Goal: Task Accomplishment & Management: Manage account settings

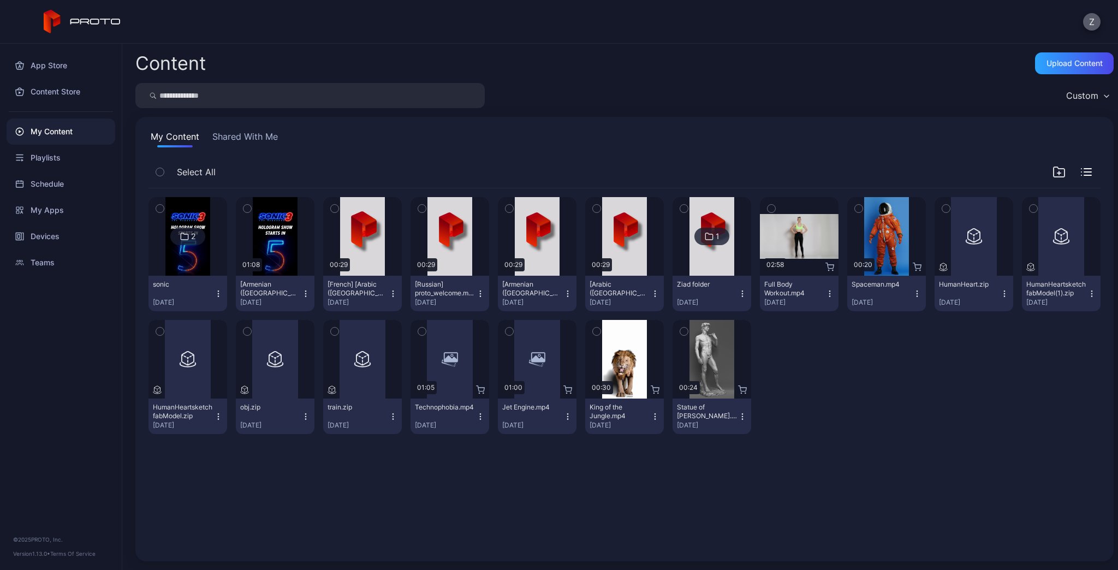
click at [1090, 24] on button "Z" at bounding box center [1091, 21] width 17 height 17
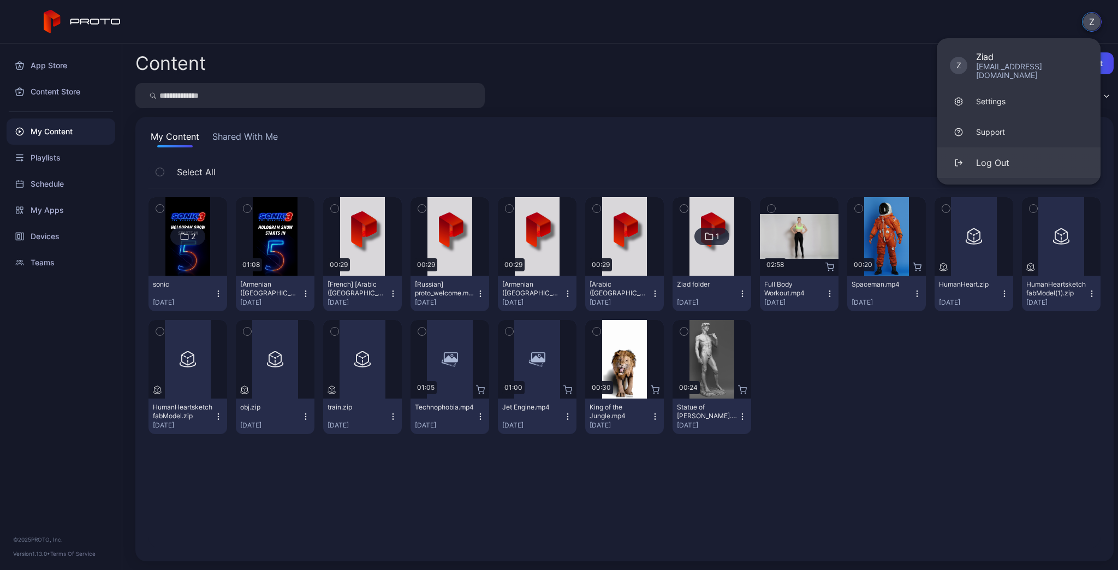
click at [998, 156] on div "Log Out" at bounding box center [992, 162] width 33 height 13
click at [993, 158] on div "Log Out" at bounding box center [992, 162] width 33 height 13
click at [987, 156] on div "Log Out" at bounding box center [992, 162] width 33 height 13
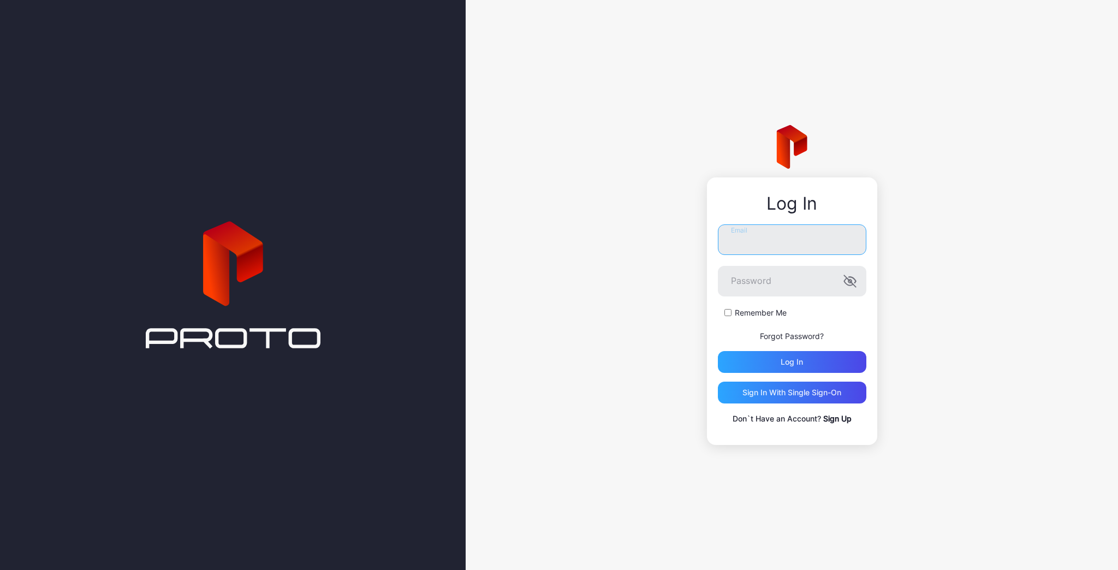
type input "**********"
click at [662, 275] on div "**********" at bounding box center [792, 285] width 652 height 570
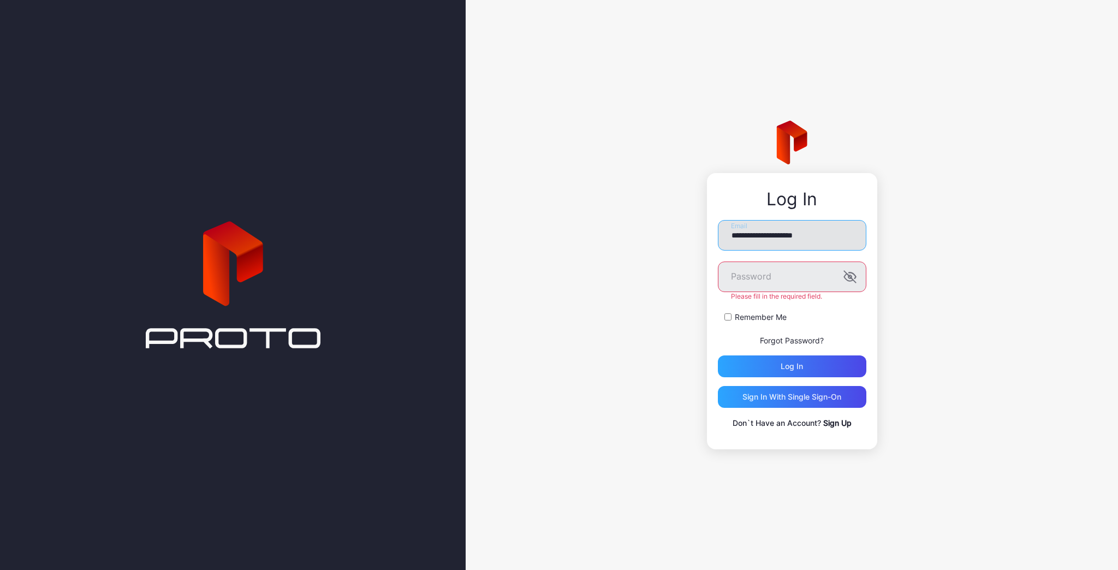
click at [834, 250] on input "**********" at bounding box center [792, 235] width 149 height 31
type input "*"
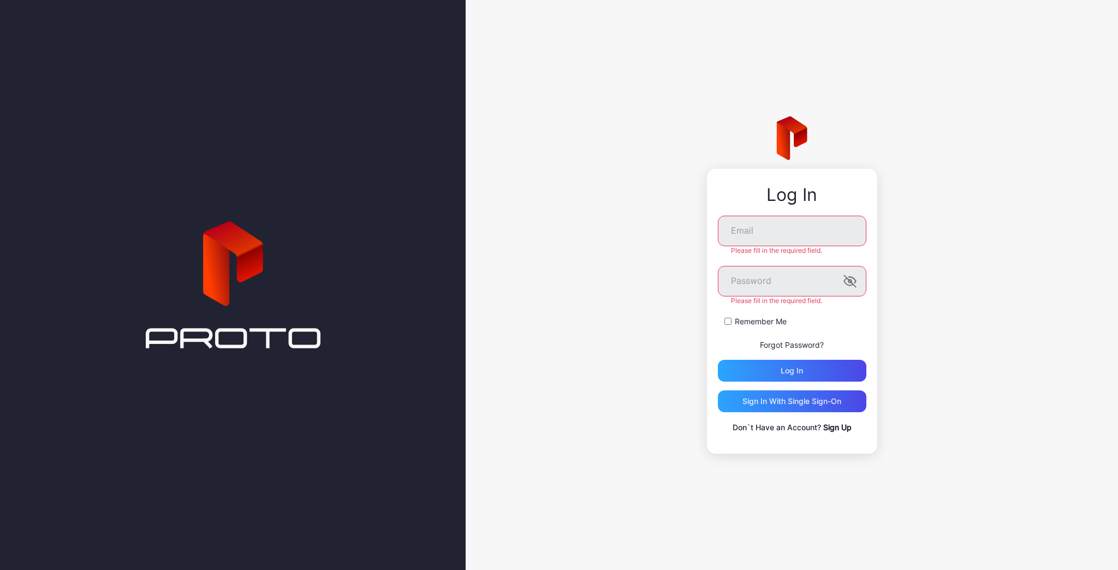
click at [966, 258] on div "Log In Email Please fill in the required field. Password Please fill in the req…" at bounding box center [792, 285] width 652 height 570
click at [840, 426] on link "Sign Up" at bounding box center [837, 427] width 28 height 9
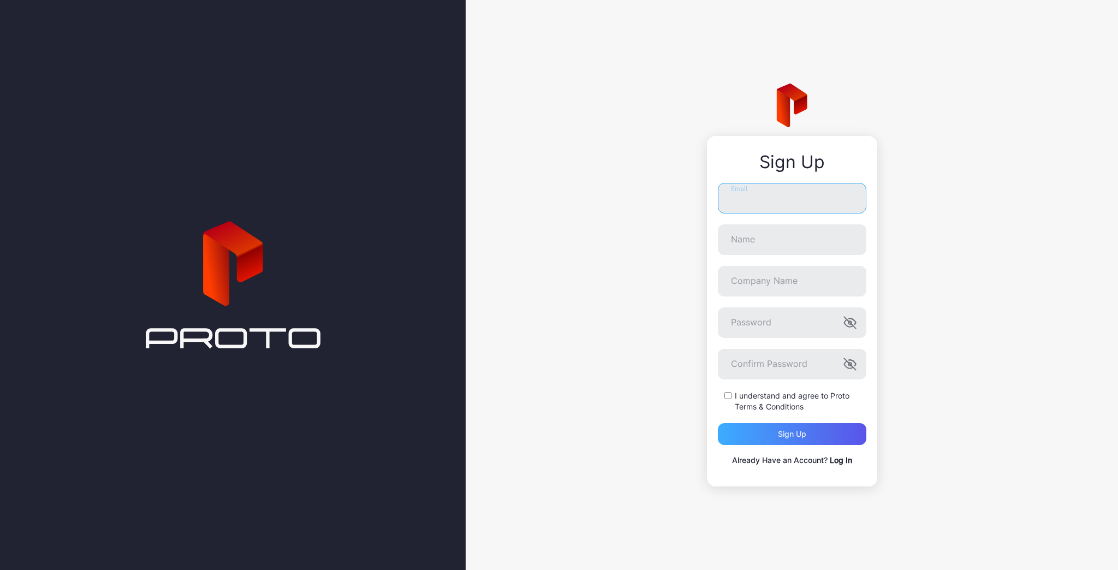
type input "**********"
click at [835, 457] on link "Log In" at bounding box center [841, 459] width 22 height 9
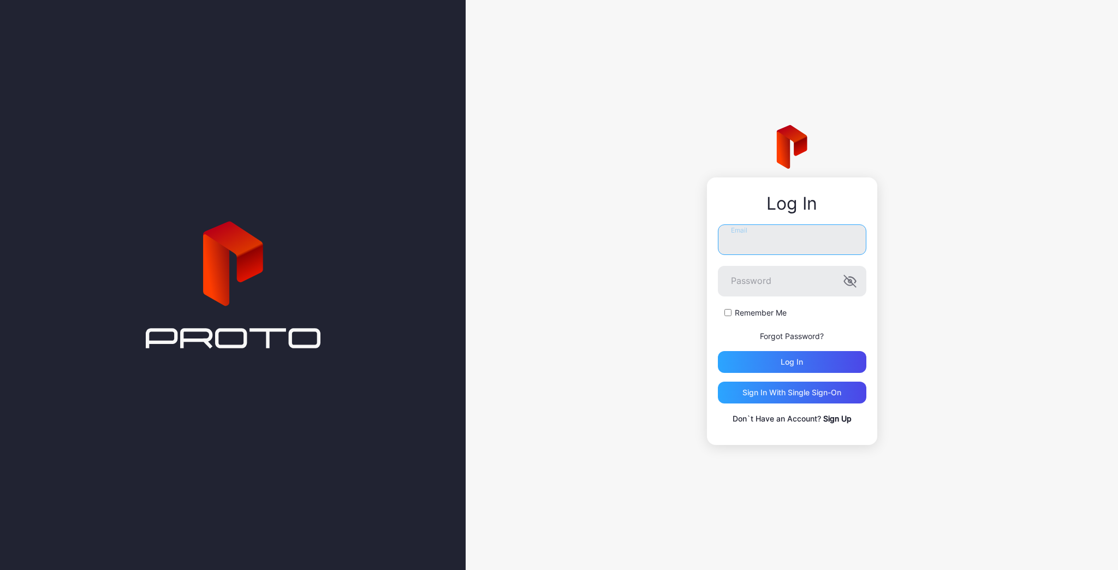
type input "**********"
click at [628, 259] on div "**********" at bounding box center [792, 285] width 652 height 570
click at [836, 246] on input "**********" at bounding box center [792, 239] width 149 height 31
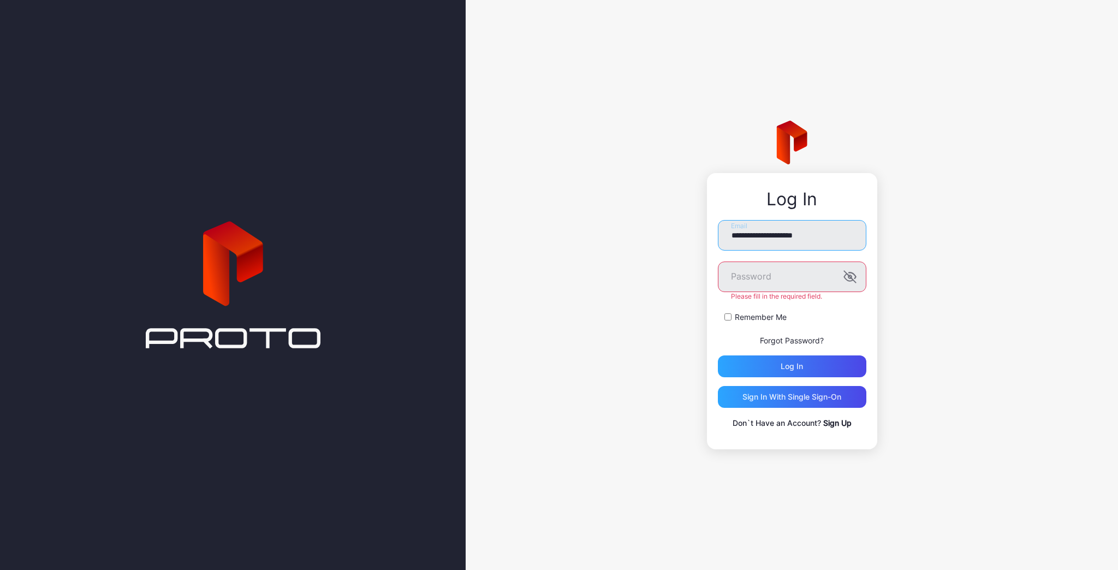
drag, startPoint x: 838, startPoint y: 238, endPoint x: 649, endPoint y: 225, distance: 189.9
click at [649, 225] on div "**********" at bounding box center [792, 285] width 652 height 570
click at [968, 234] on div "Log In Email Password Please fill in the required field. Remember Me Forgot Pas…" at bounding box center [792, 285] width 652 height 570
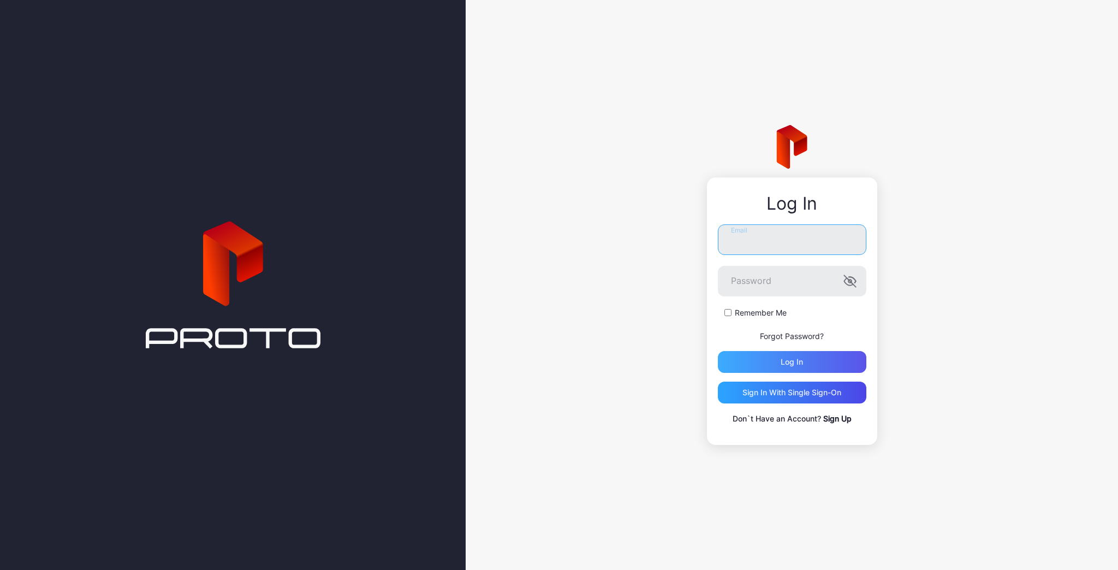
type input "**********"
click at [775, 361] on div "Log in" at bounding box center [792, 362] width 149 height 22
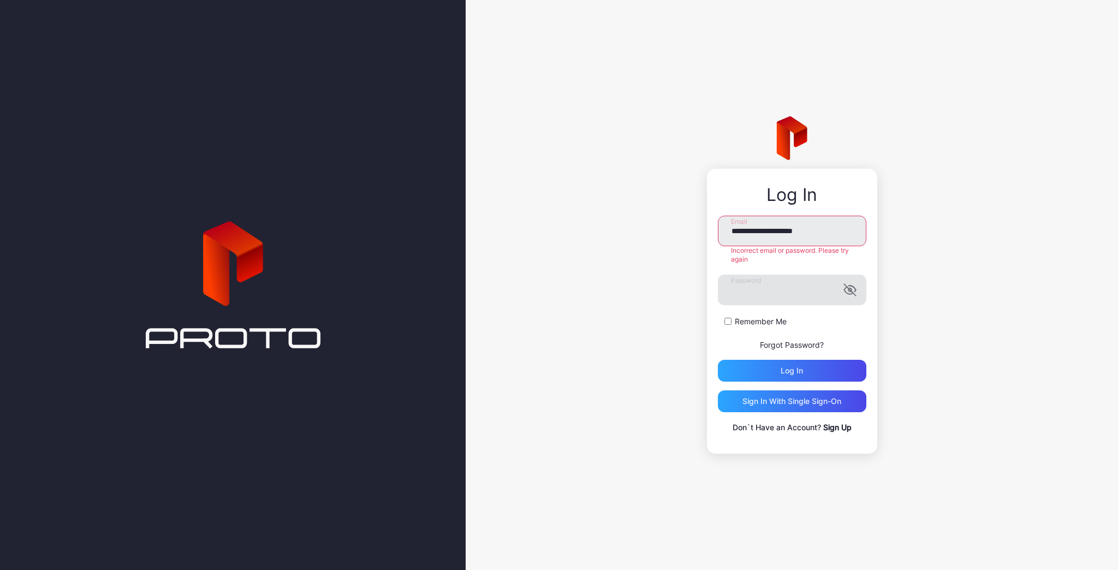
click at [849, 288] on icon "button" at bounding box center [850, 289] width 2 height 3
click at [663, 277] on div "**********" at bounding box center [792, 285] width 652 height 570
click at [718, 360] on button "Log in" at bounding box center [792, 371] width 149 height 22
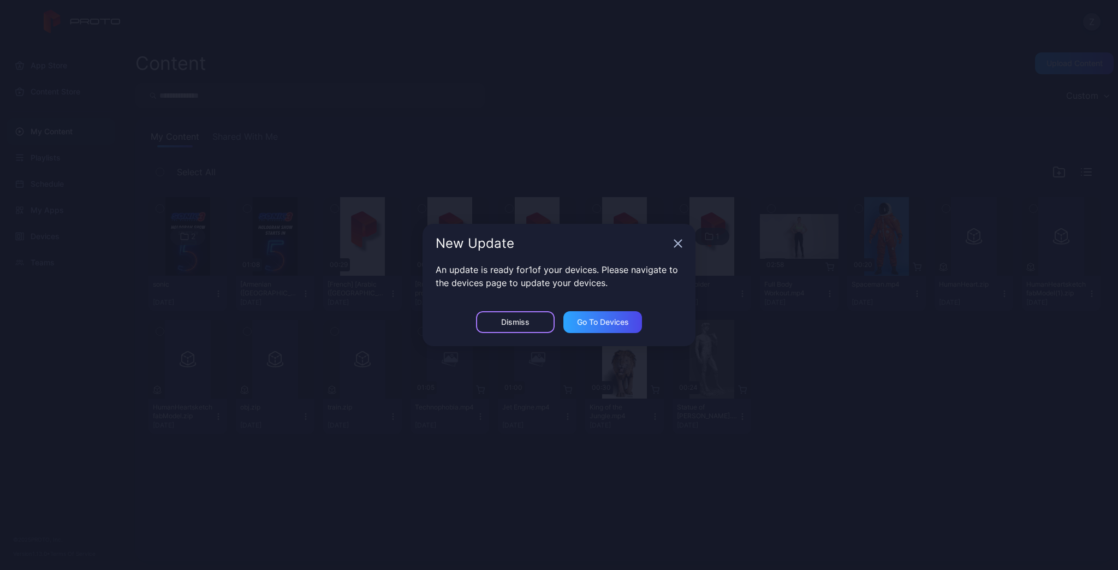
click at [524, 322] on div "Dismiss" at bounding box center [515, 322] width 28 height 9
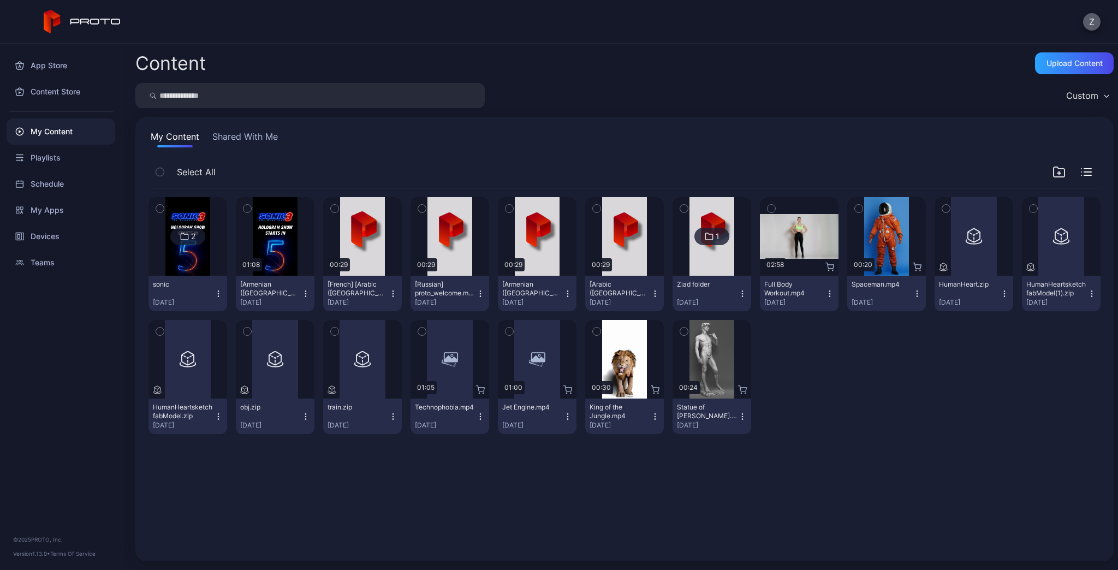
click at [1090, 26] on button "Z" at bounding box center [1091, 21] width 17 height 17
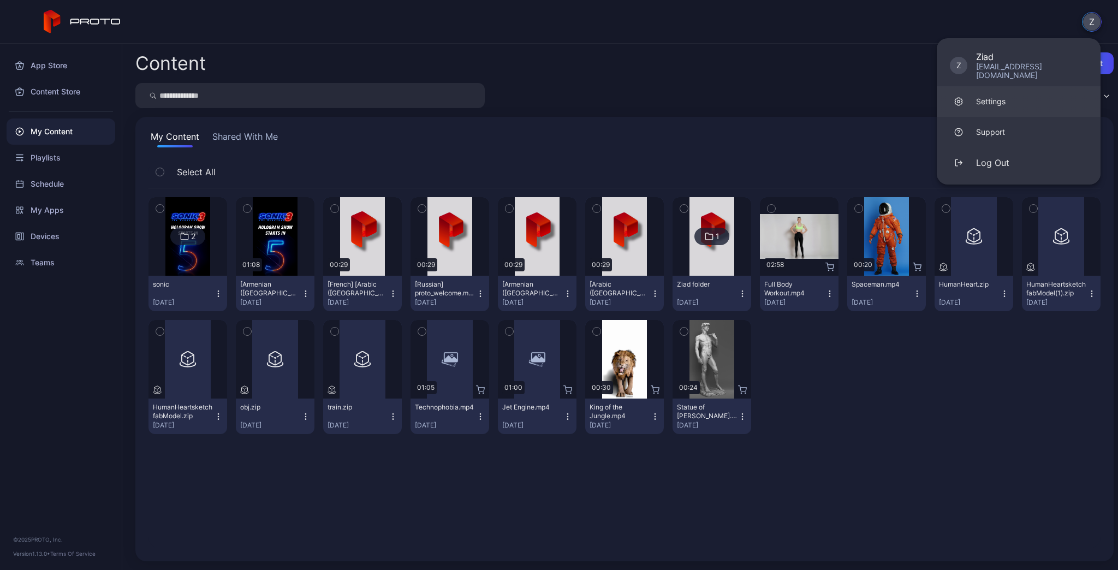
click at [1006, 96] on link "Settings" at bounding box center [1019, 101] width 164 height 31
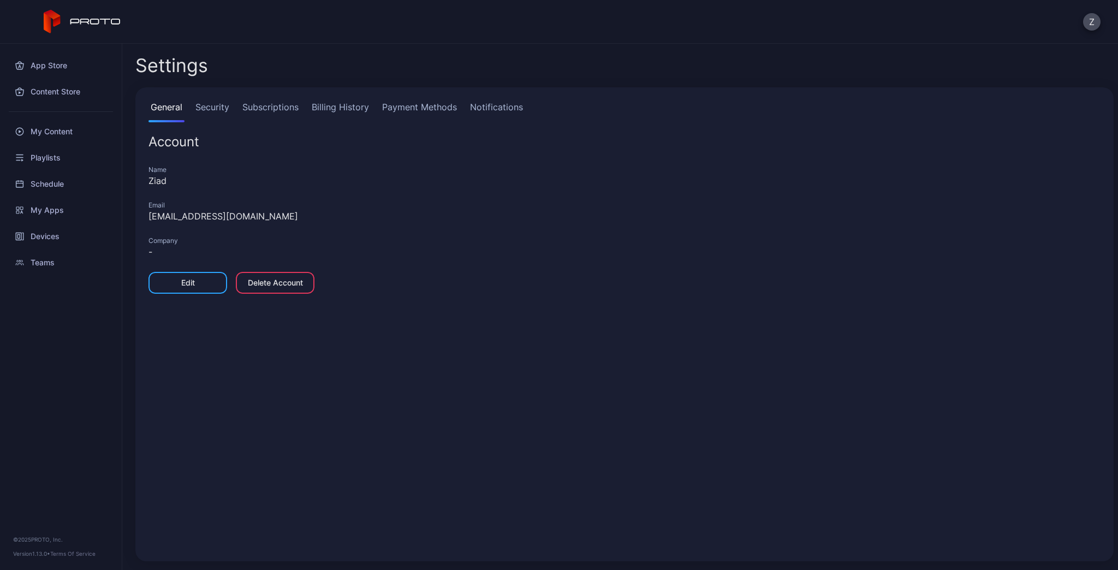
click at [271, 111] on link "Subscriptions" at bounding box center [270, 111] width 61 height 22
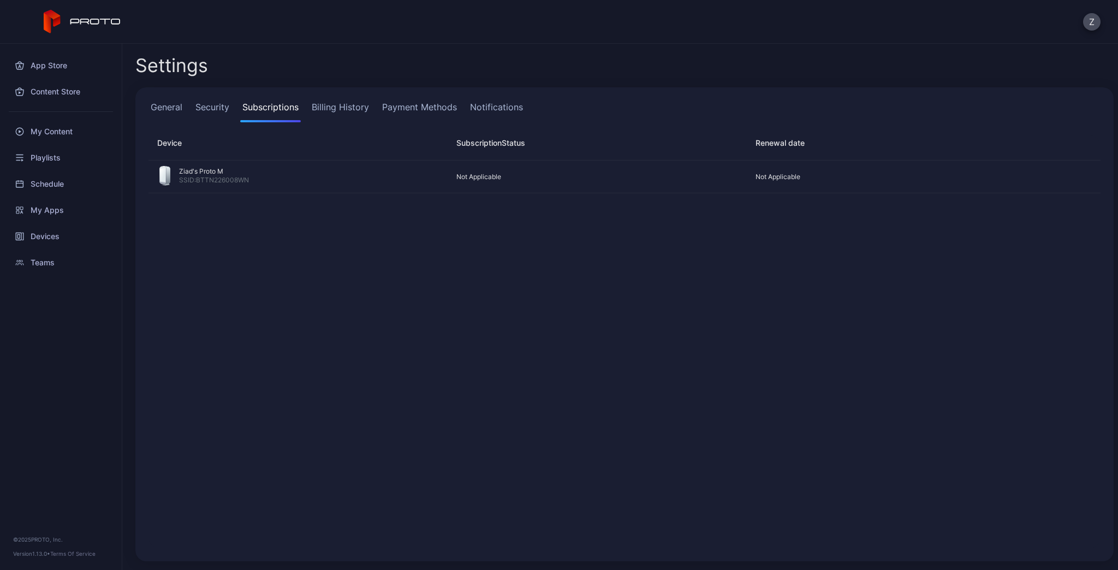
click at [355, 107] on link "Billing History" at bounding box center [341, 111] width 62 height 22
click at [282, 102] on link "Subscriptions" at bounding box center [270, 111] width 61 height 22
click at [39, 241] on div "Devices" at bounding box center [61, 236] width 109 height 26
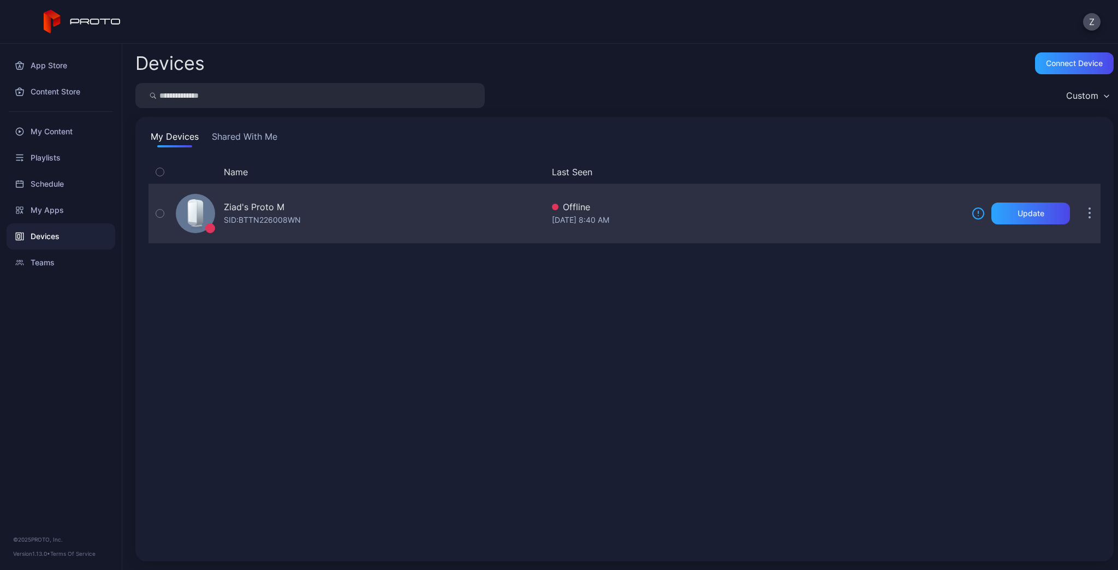
click at [1079, 217] on button "button" at bounding box center [1090, 214] width 22 height 22
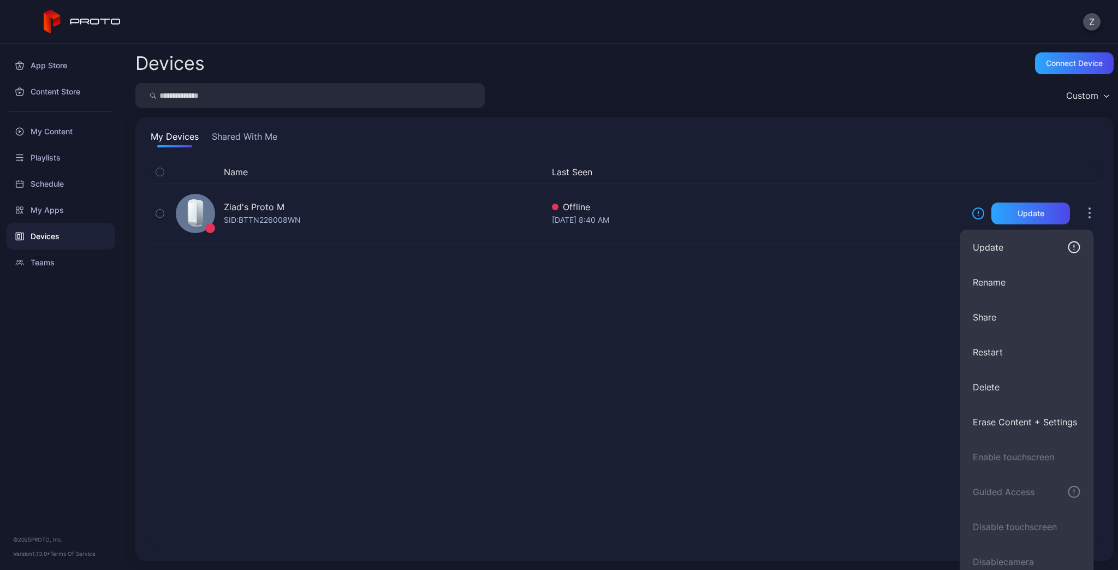
click at [775, 312] on div "Name Last Seen Ziad's Proto M SID: BTTN226008WN Offline Jul 16, 2025 at 8:40 AM…" at bounding box center [625, 355] width 952 height 388
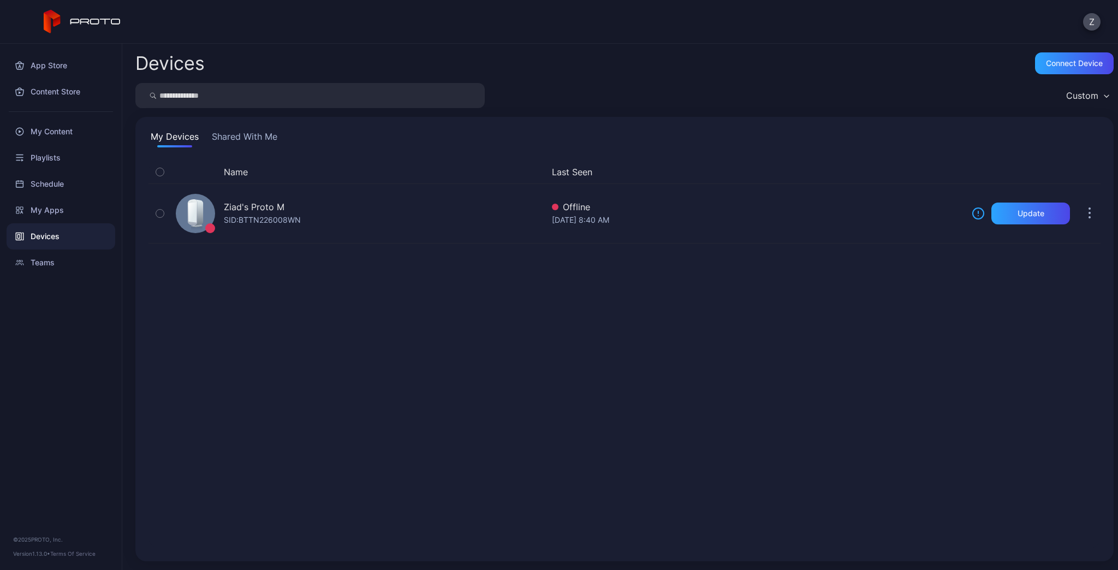
click at [1023, 310] on div "Name Last Seen Ziad's Proto M SID: BTTN226008WN Offline Jul 16, 2025 at 8:40 AM…" at bounding box center [625, 355] width 952 height 388
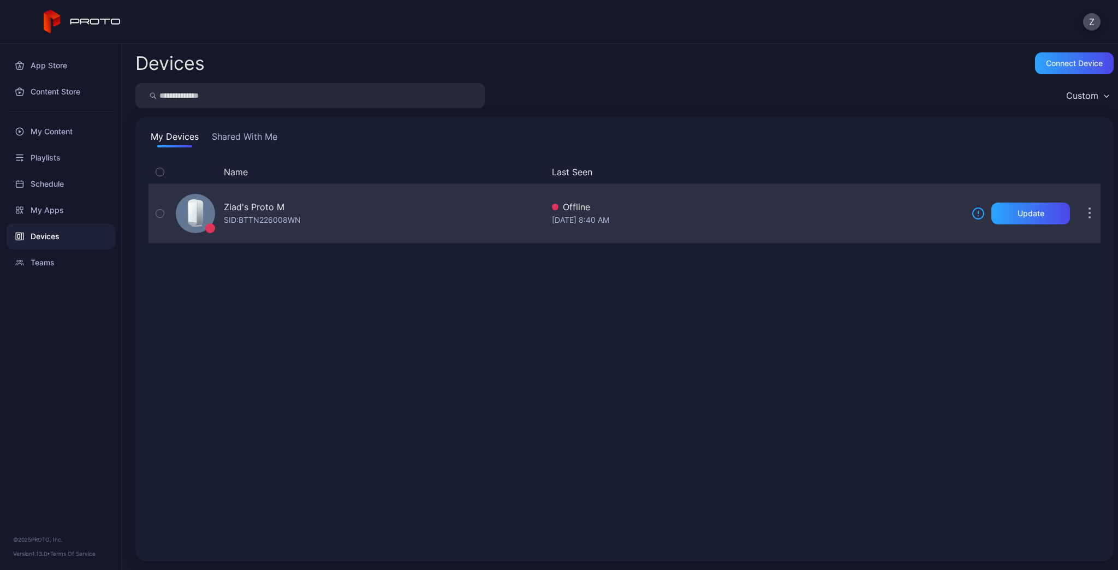
click at [249, 212] on div "Ziad's Proto M" at bounding box center [254, 206] width 61 height 13
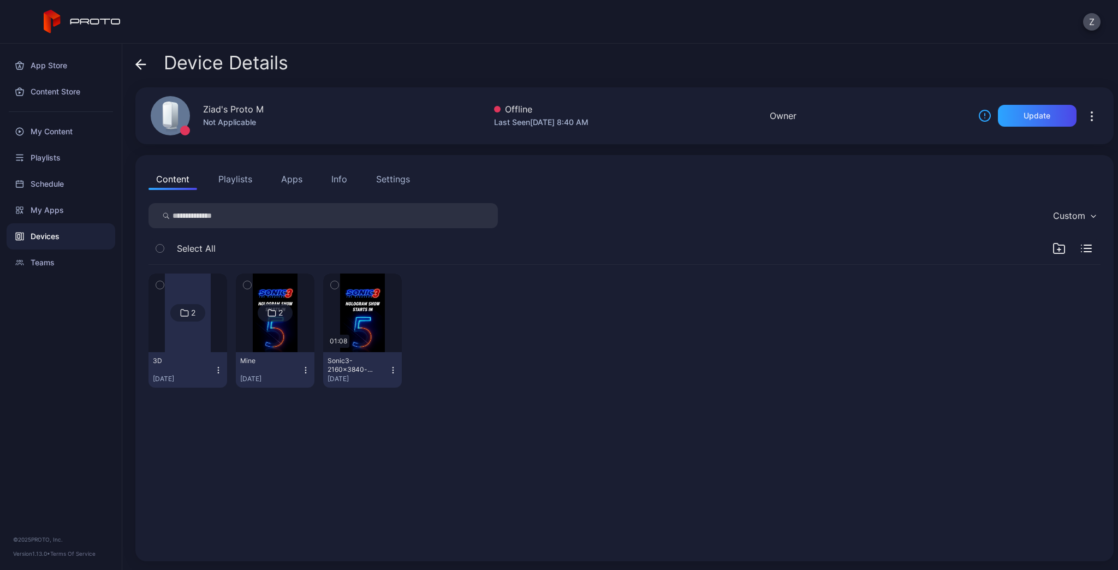
click at [246, 180] on button "Playlists" at bounding box center [235, 179] width 49 height 22
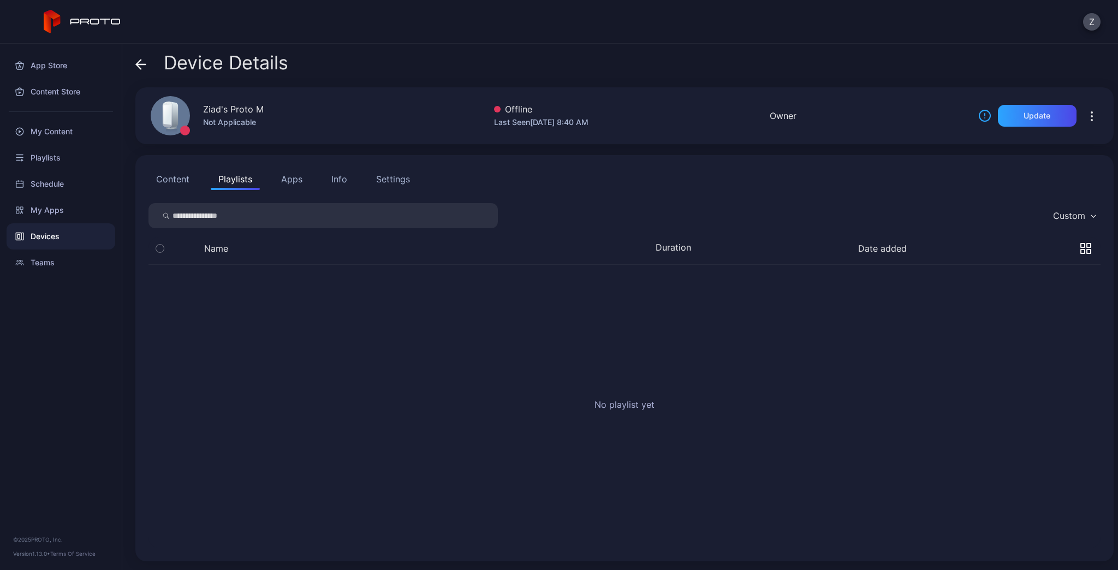
click at [289, 178] on button "Apps" at bounding box center [292, 179] width 37 height 22
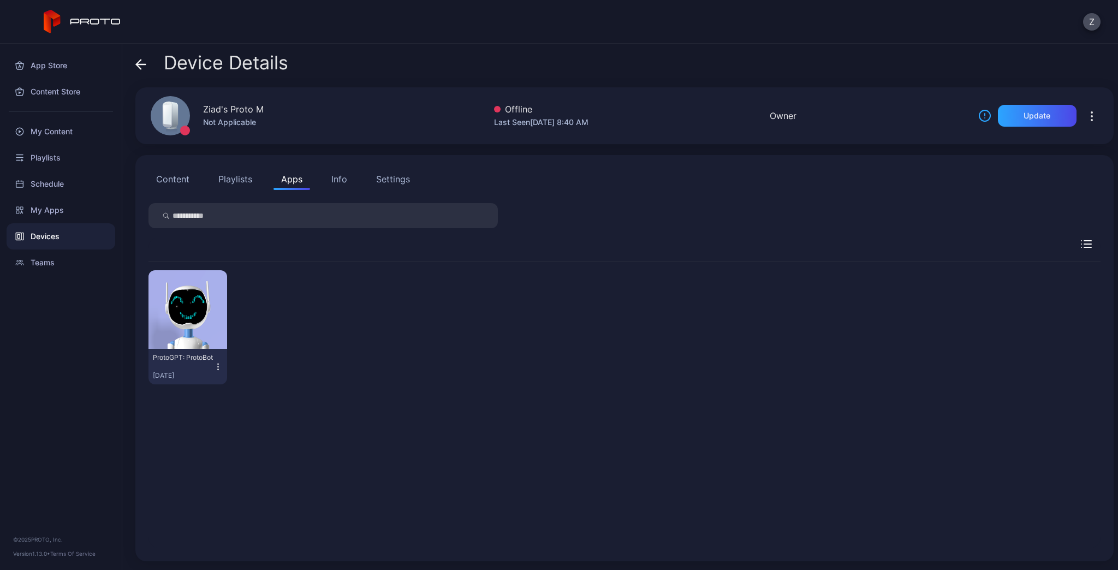
click at [345, 183] on div "Info" at bounding box center [339, 179] width 16 height 13
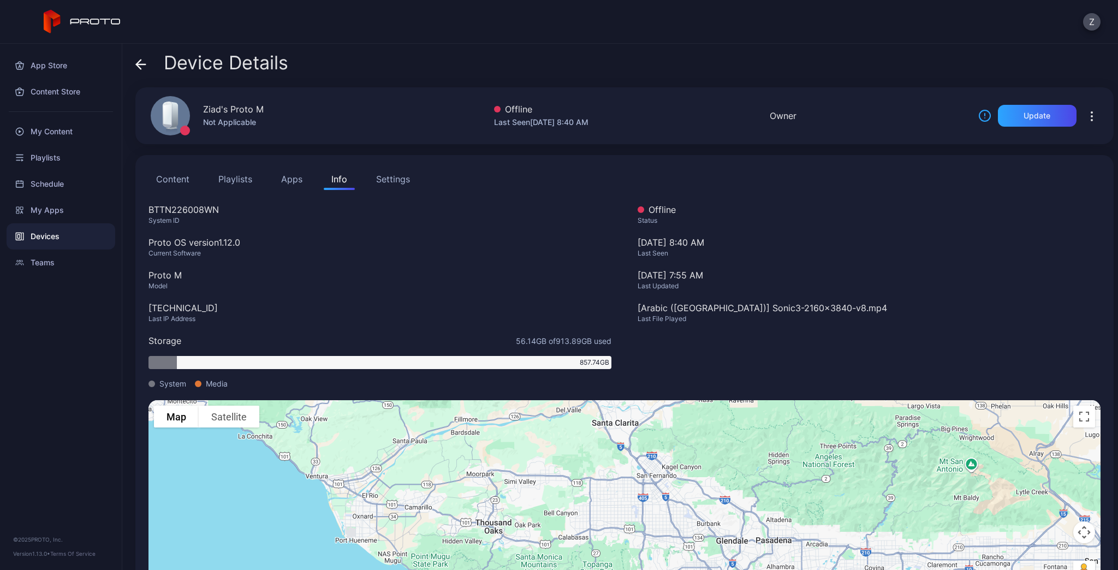
click at [391, 182] on div "Settings" at bounding box center [393, 179] width 34 height 13
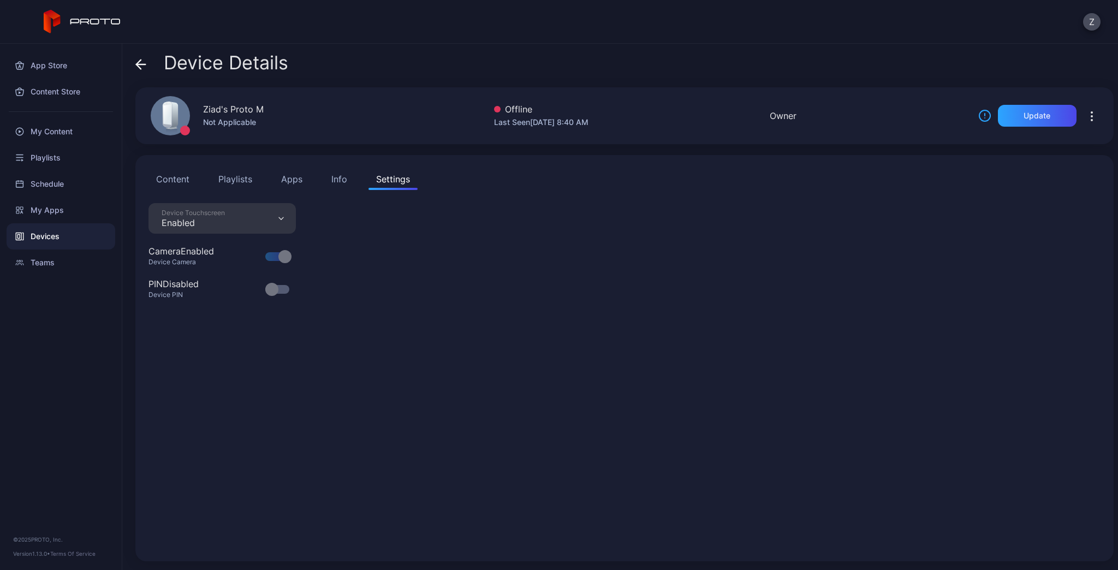
click at [167, 180] on button "Content" at bounding box center [173, 179] width 49 height 22
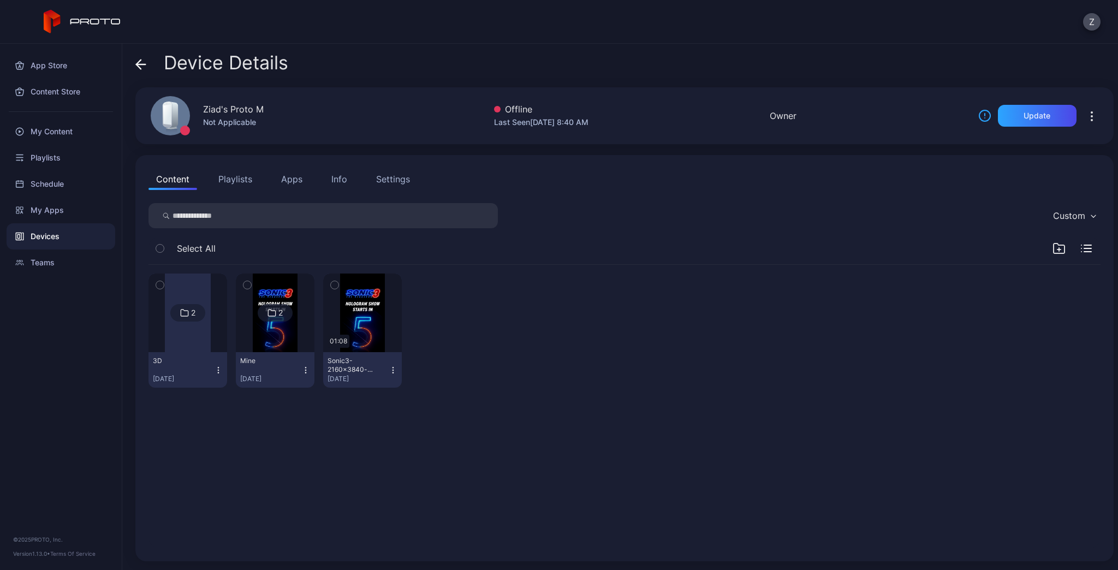
click at [40, 235] on div "Devices" at bounding box center [61, 236] width 109 height 26
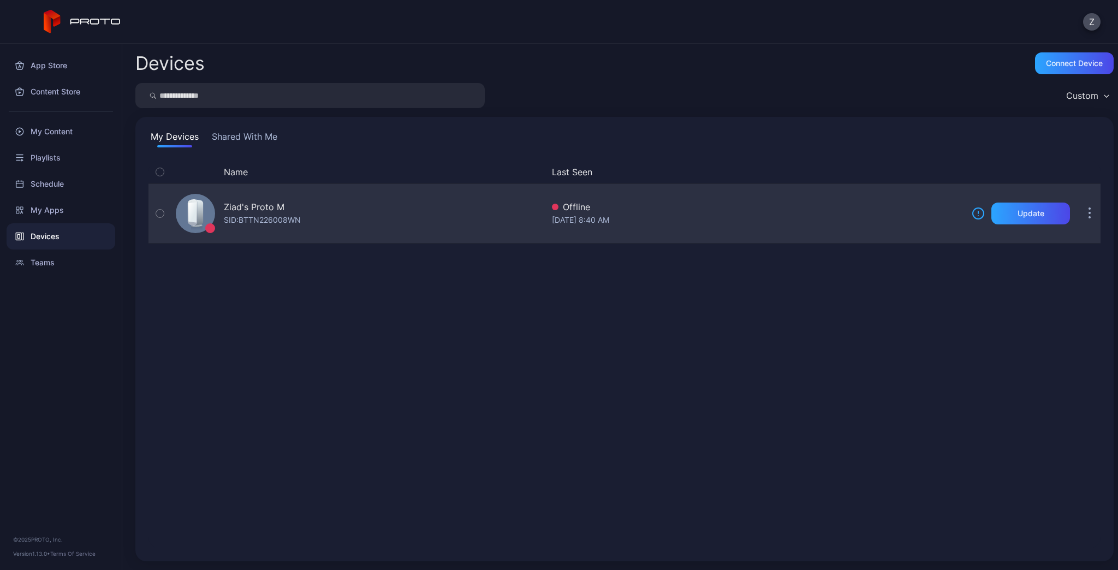
click at [1079, 221] on button "button" at bounding box center [1090, 214] width 22 height 22
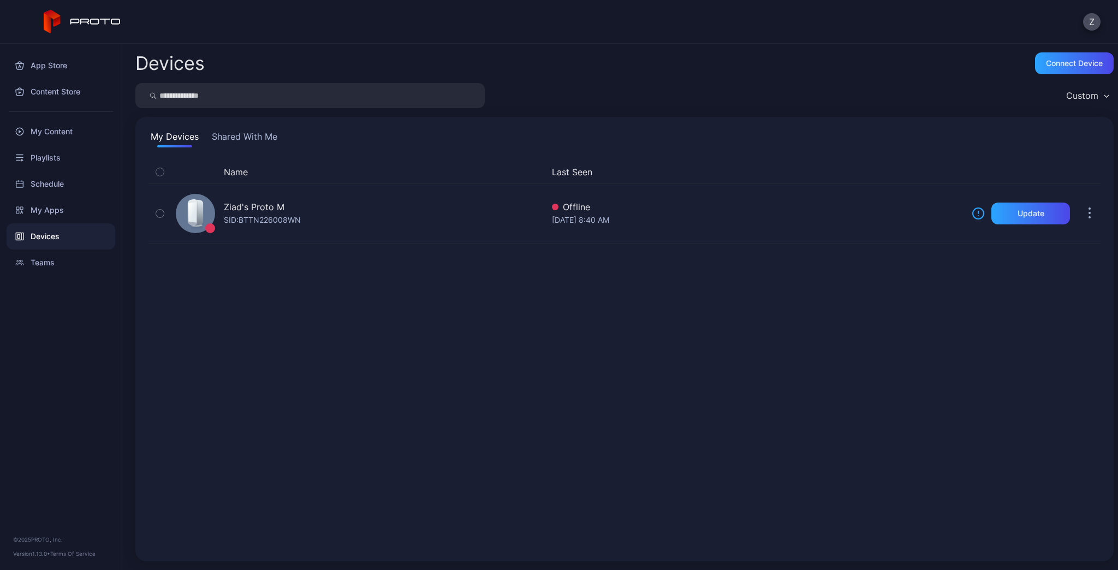
click at [792, 496] on div "Name Last Seen Ziad's Proto M SID: BTTN226008WN Offline Jul 16, 2025 at 8:40 AM…" at bounding box center [625, 355] width 952 height 388
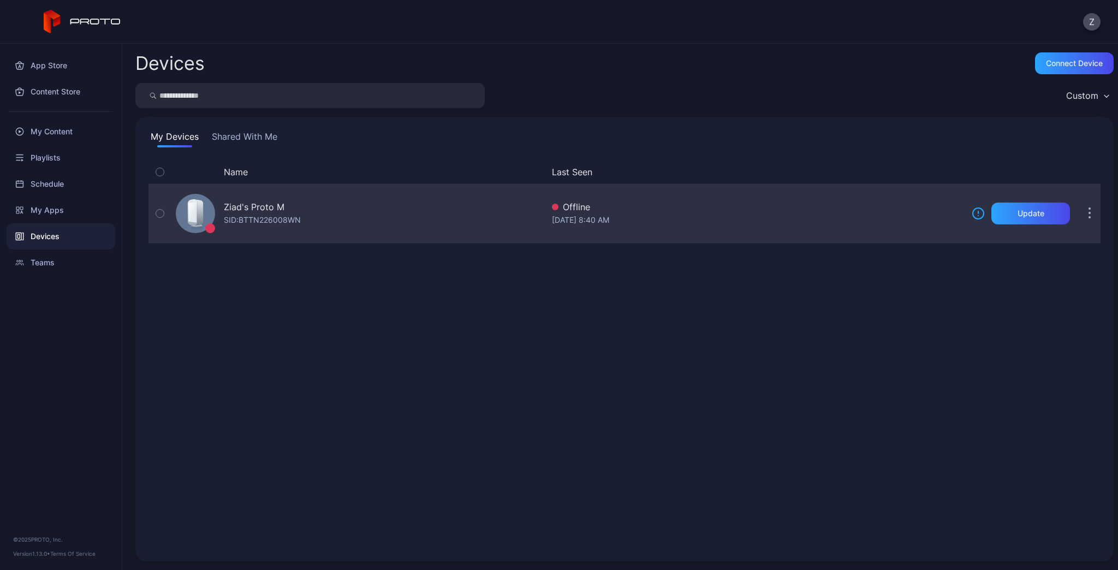
click at [1079, 221] on button "button" at bounding box center [1090, 214] width 22 height 22
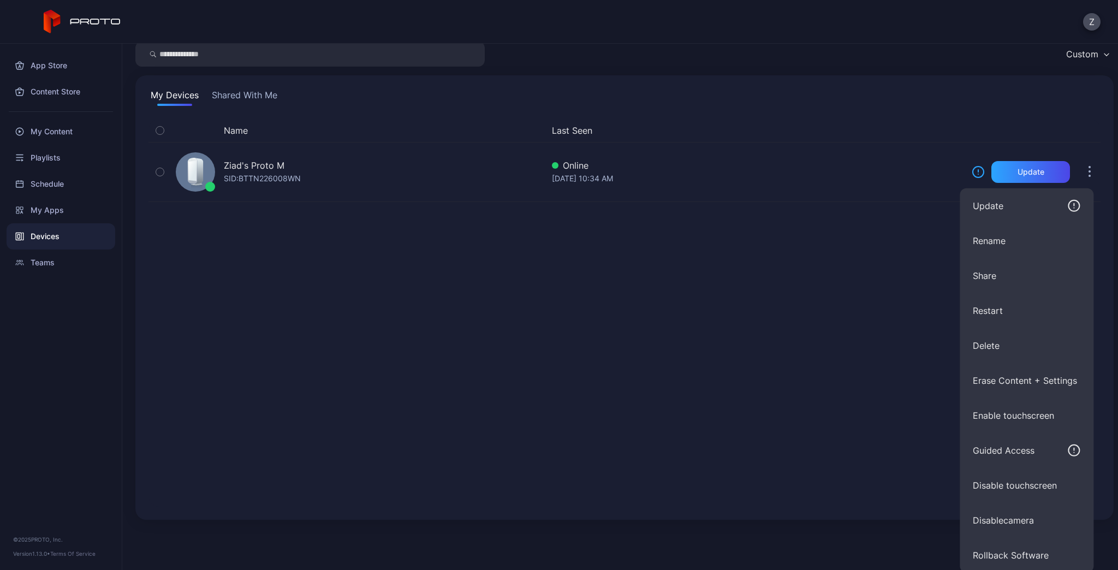
scroll to position [44, 0]
click at [512, 399] on div "Name Last Seen Ziad's Proto M SID: BTTN226008WN Online Aug 26, 2025 at 10:34 AM…" at bounding box center [625, 311] width 952 height 388
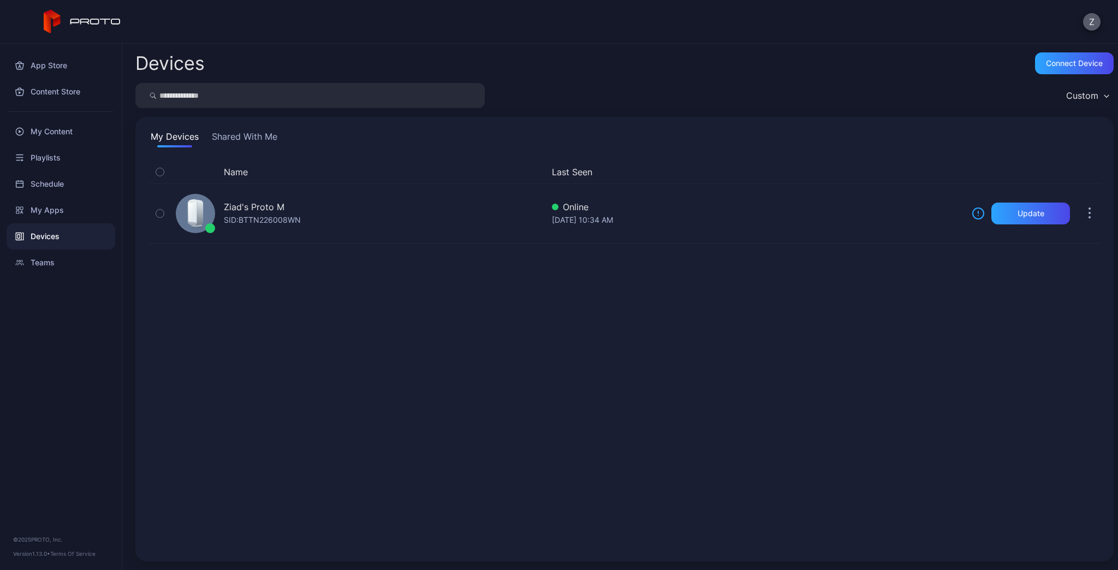
click at [1087, 24] on button "Z" at bounding box center [1091, 21] width 17 height 17
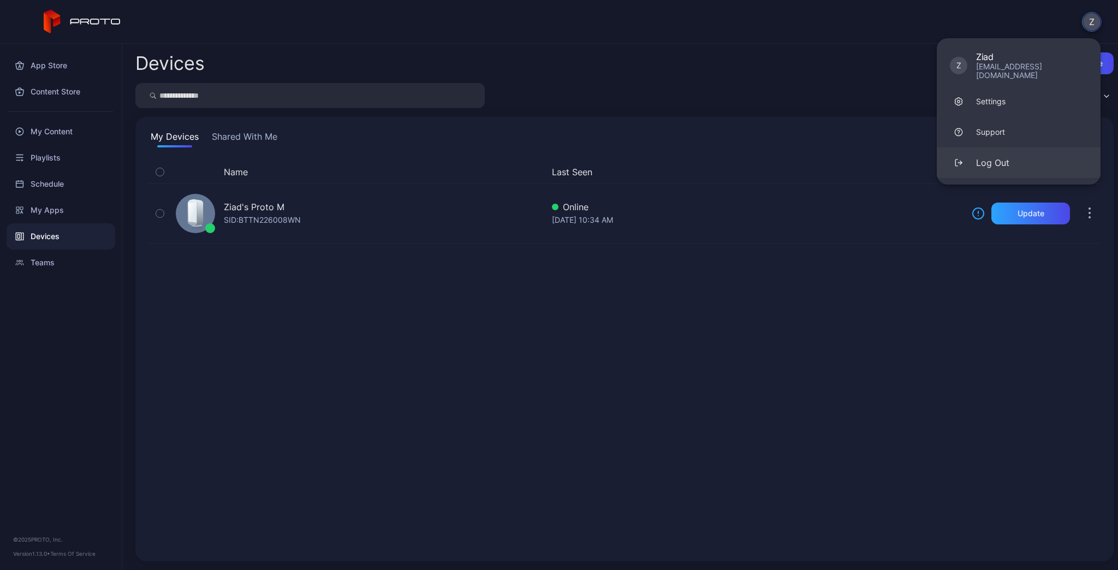
click at [996, 156] on div "Log Out" at bounding box center [992, 162] width 33 height 13
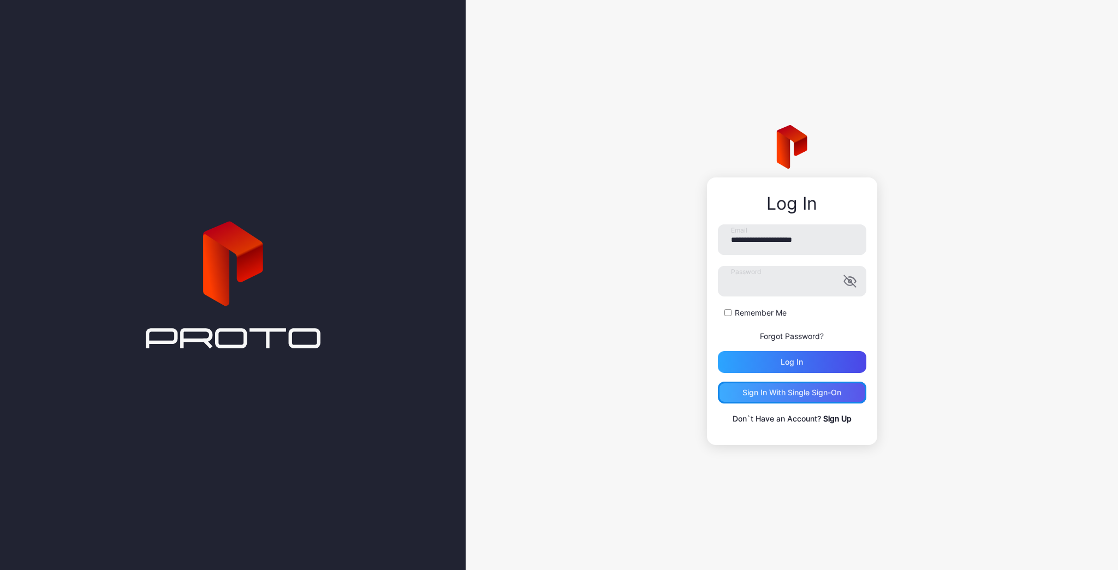
click at [775, 394] on div "Sign in With Single Sign-On" at bounding box center [792, 392] width 99 height 9
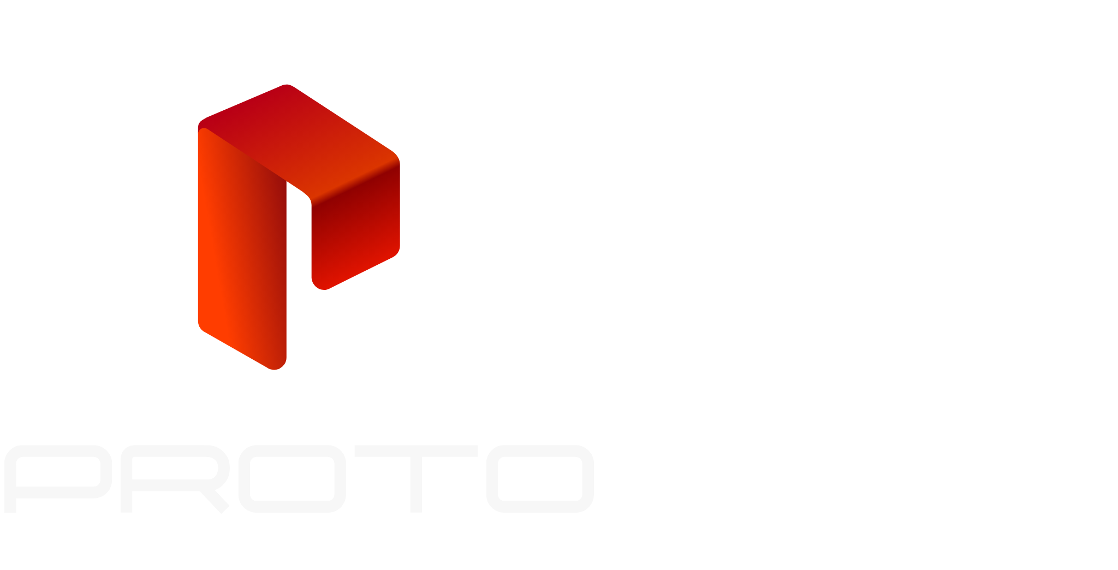
type input "**********"
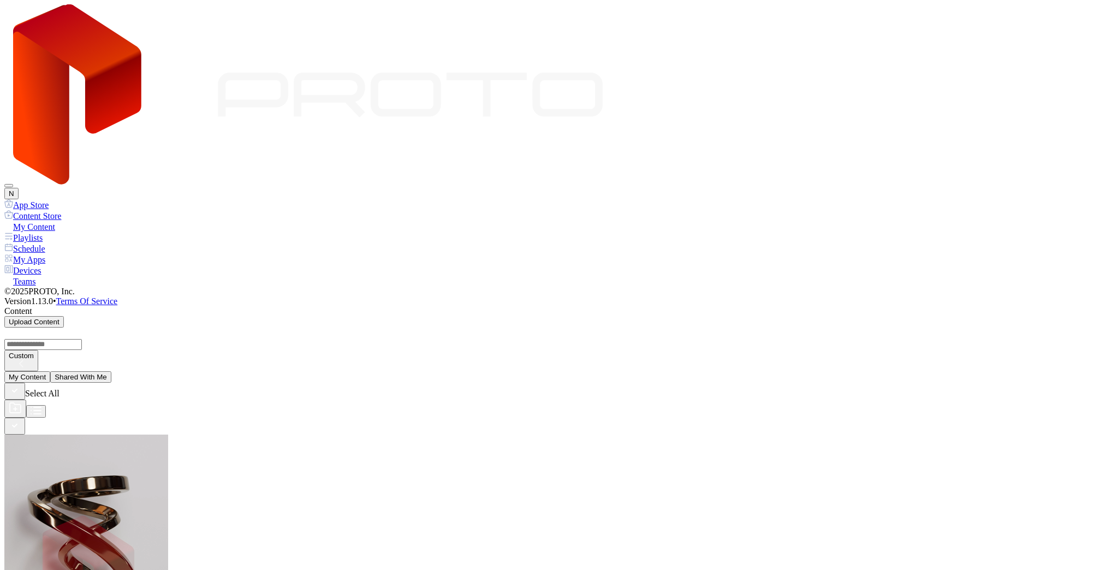
click at [68, 265] on div "Devices" at bounding box center [558, 270] width 1109 height 11
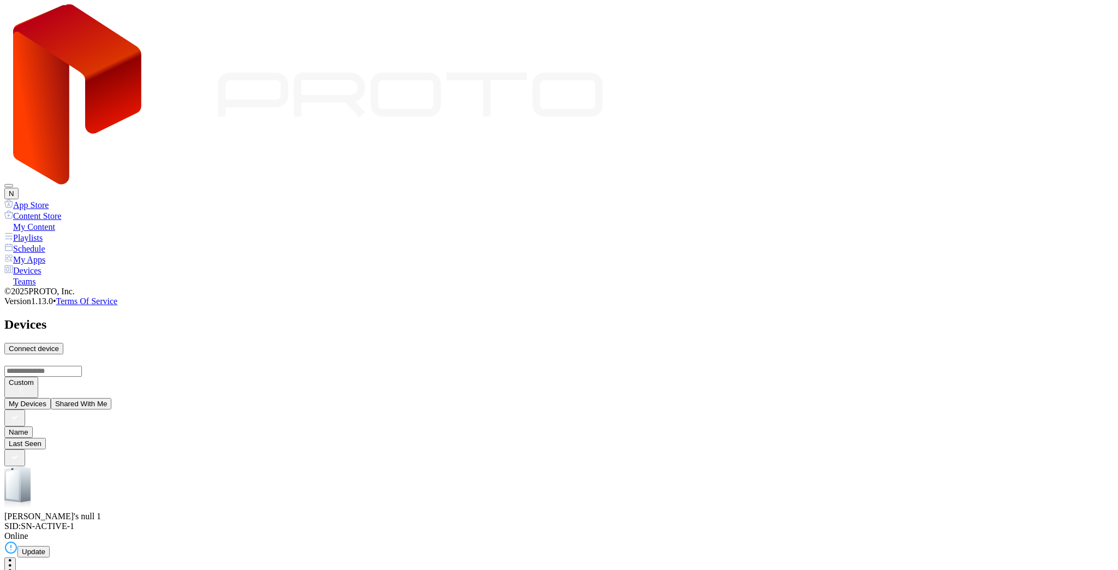
click at [16, 557] on button "button" at bounding box center [9, 565] width 11 height 17
click at [753, 317] on div "Devices Connect device" at bounding box center [558, 335] width 1109 height 37
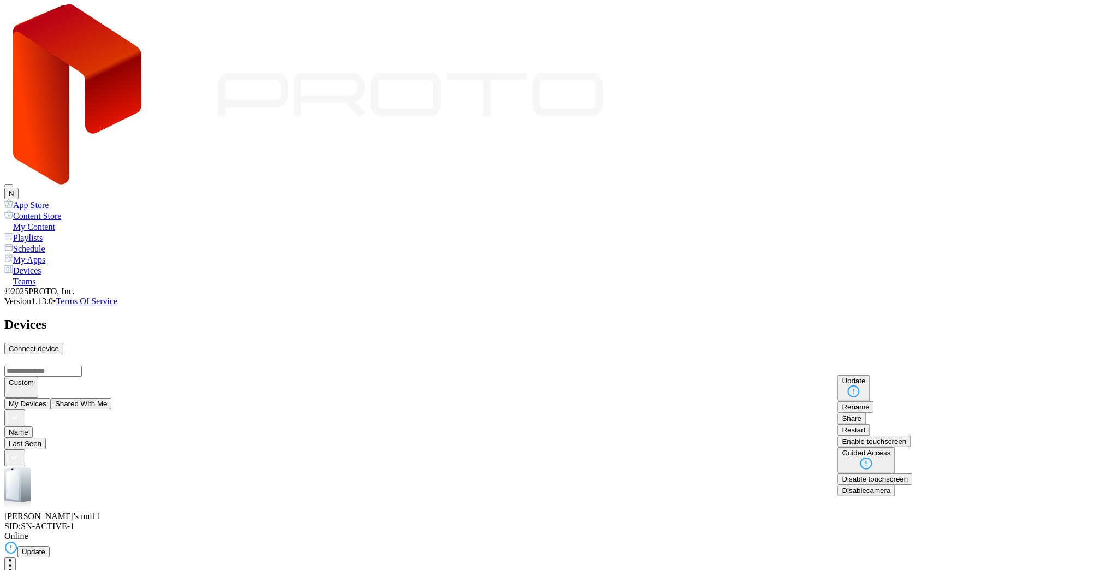
click at [883, 354] on div "Custom" at bounding box center [558, 376] width 1109 height 44
click at [248, 512] on div "Natalia's null 1" at bounding box center [558, 517] width 1109 height 10
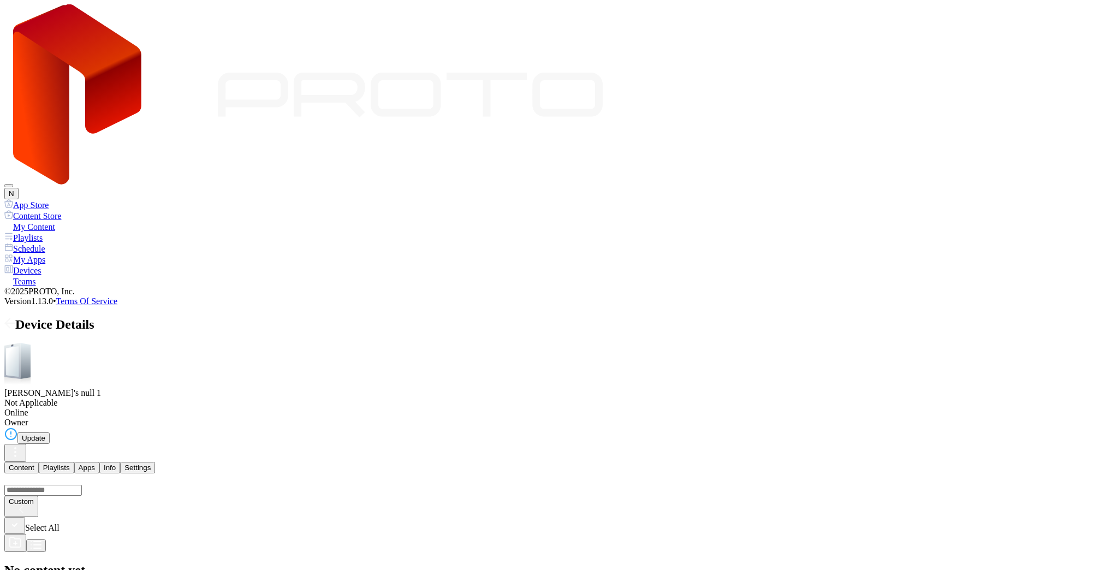
click at [99, 462] on button "Apps" at bounding box center [86, 467] width 25 height 11
click at [151, 464] on div "Settings" at bounding box center [137, 468] width 26 height 8
click at [116, 464] on div "Info" at bounding box center [110, 468] width 12 height 8
click at [39, 462] on button "Content" at bounding box center [21, 467] width 34 height 11
click at [22, 446] on icon "button" at bounding box center [15, 452] width 13 height 13
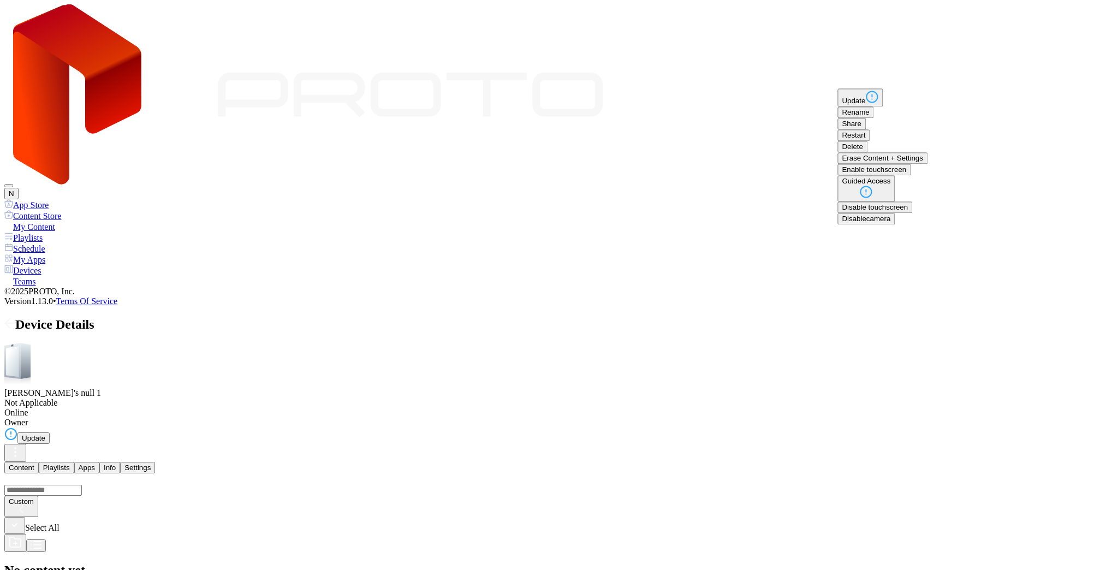
click at [49, 243] on div "Schedule" at bounding box center [558, 248] width 1109 height 11
click at [74, 462] on button "Playlists" at bounding box center [56, 467] width 35 height 11
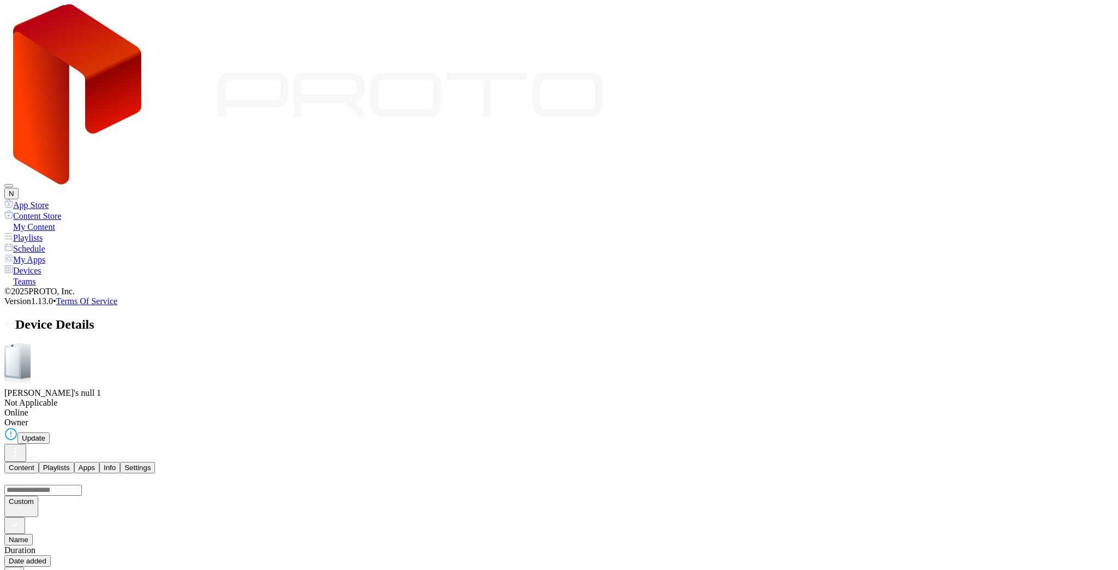
click at [99, 462] on button "Apps" at bounding box center [86, 467] width 25 height 11
click at [116, 464] on div "Info" at bounding box center [110, 468] width 12 height 8
click at [155, 462] on button "Settings" at bounding box center [137, 467] width 35 height 11
click at [116, 464] on div "Info" at bounding box center [110, 468] width 12 height 8
drag, startPoint x: 203, startPoint y: 209, endPoint x: 145, endPoint y: 206, distance: 58.5
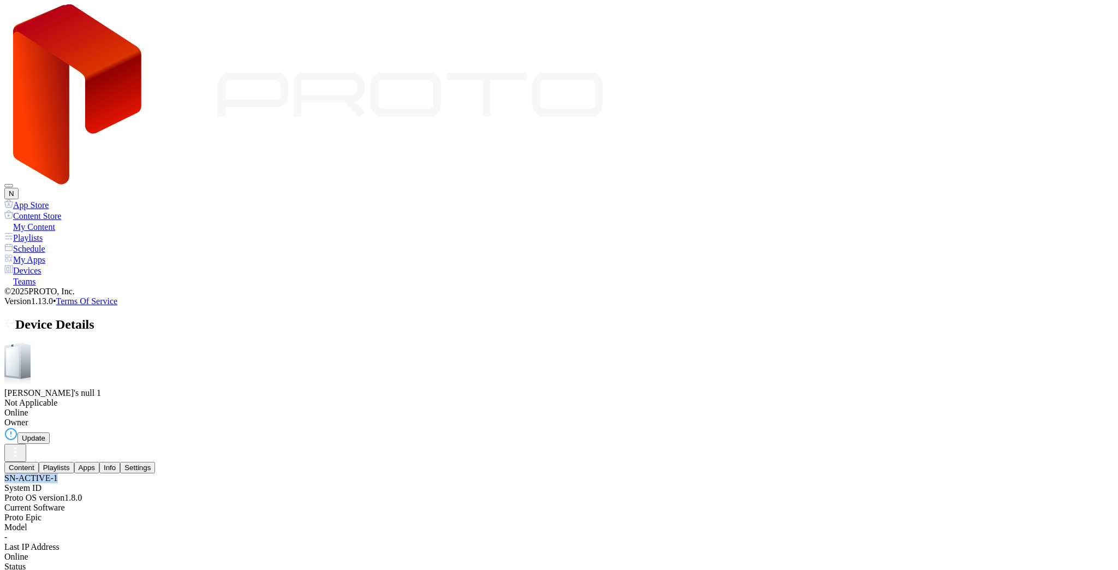
click at [145, 462] on div "Content Playlists Apps Info Settings SN-ACTIVE-1 System ID Proto OS version 1.8…" at bounding box center [558, 546] width 1109 height 169
copy div "SN-ACTIVE-1"
click at [426, 473] on div "SN-ACTIVE-1 System ID Proto OS version 1.8.0 Current Software Proto Epic Model …" at bounding box center [558, 512] width 1109 height 79
click at [99, 462] on button "Apps" at bounding box center [86, 467] width 25 height 11
click at [116, 464] on div "Info" at bounding box center [110, 468] width 12 height 8
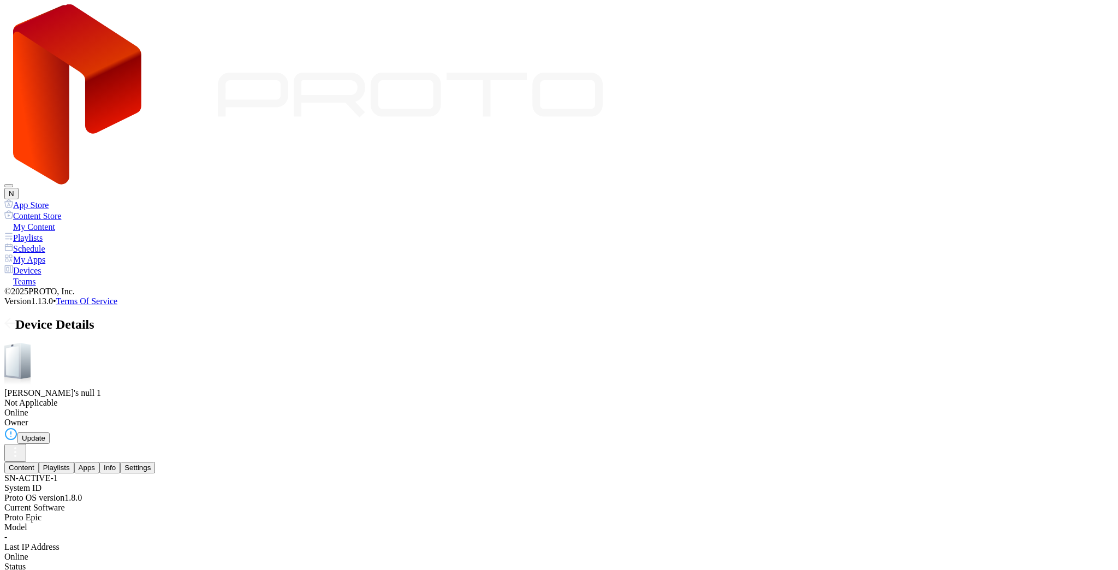
click at [16, 452] on icon "button" at bounding box center [15, 452] width 1 height 1
click at [15, 318] on icon at bounding box center [9, 323] width 11 height 11
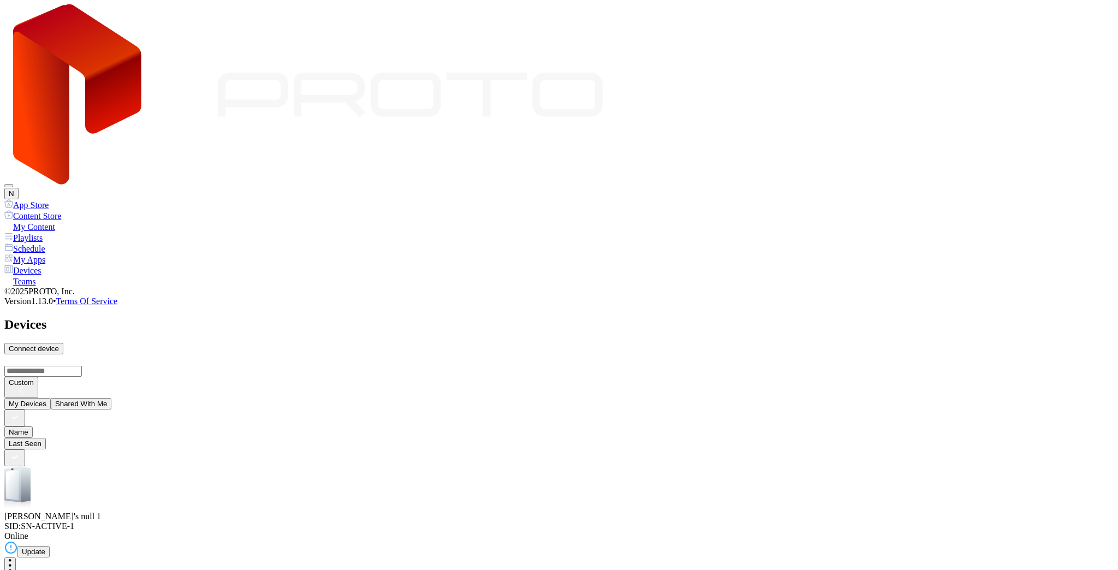
click at [60, 265] on div "Devices" at bounding box center [558, 270] width 1109 height 11
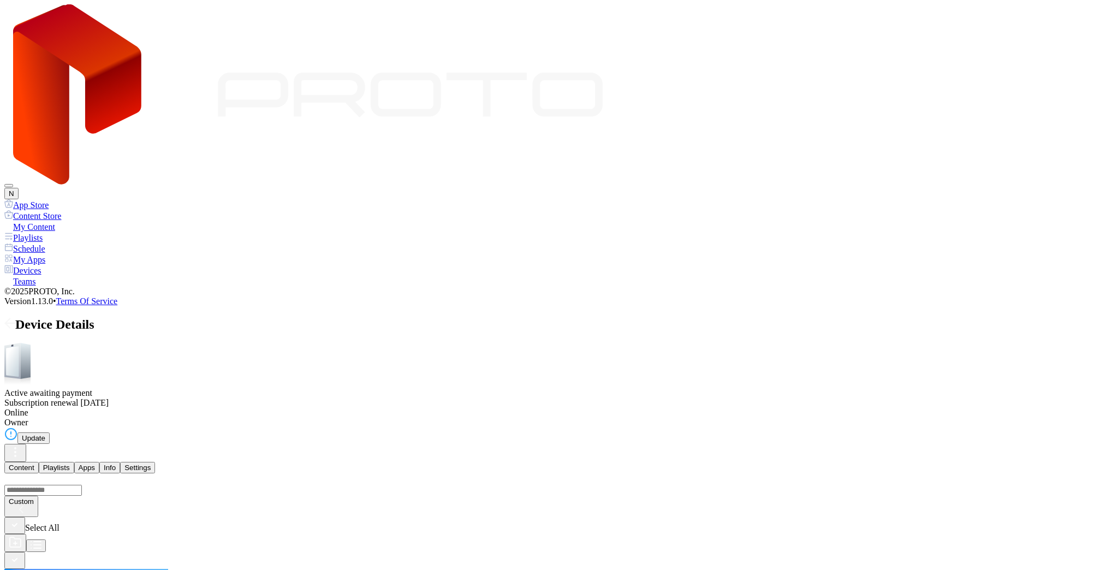
click at [16, 455] on icon "button" at bounding box center [15, 455] width 1 height 1
